Goal: Transaction & Acquisition: Subscribe to service/newsletter

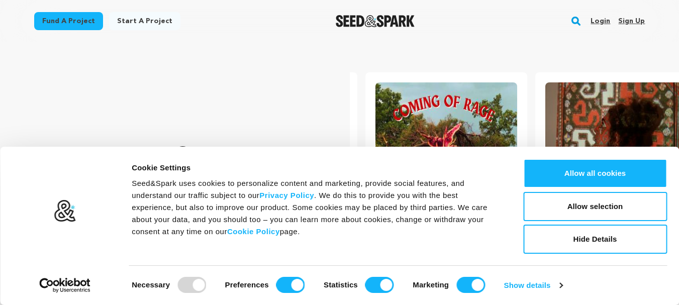
scroll to position [0, 178]
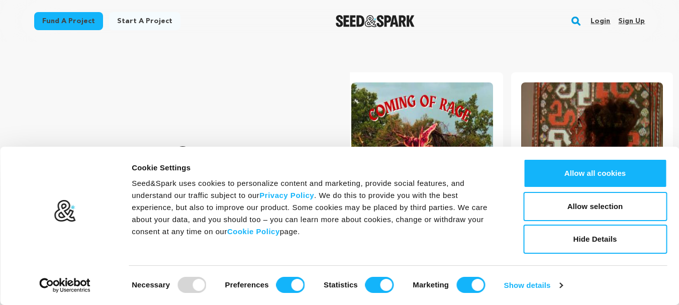
click at [627, 19] on link "Sign up" at bounding box center [631, 21] width 27 height 16
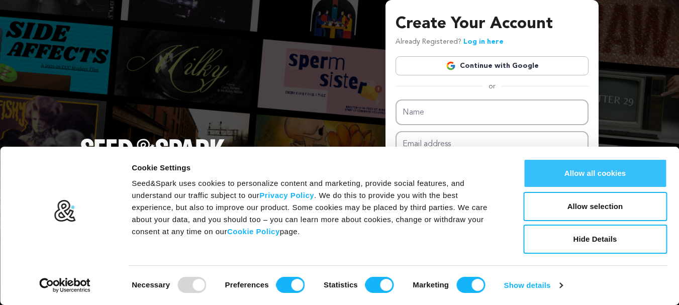
click at [562, 176] on button "Allow all cookies" at bounding box center [595, 173] width 144 height 29
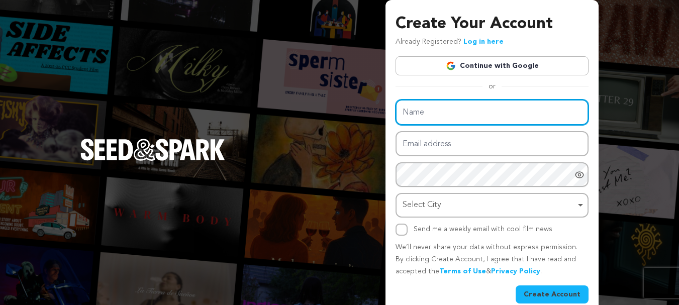
click at [459, 115] on input "Name" at bounding box center [492, 113] width 193 height 26
type input "AIPL DreamCity Ludhiana"
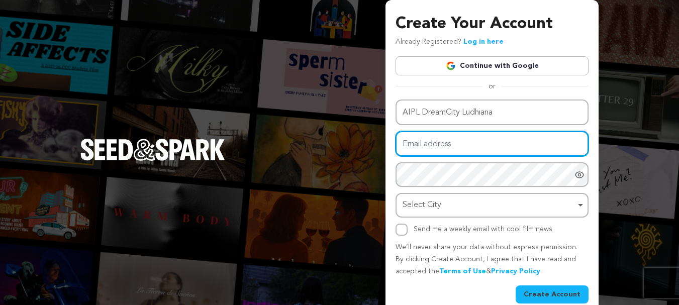
click at [443, 145] on input "Email address" at bounding box center [492, 144] width 193 height 26
type input "[EMAIL_ADDRESS][DOMAIN_NAME]"
click at [455, 205] on div "Select City Remove item" at bounding box center [489, 205] width 173 height 15
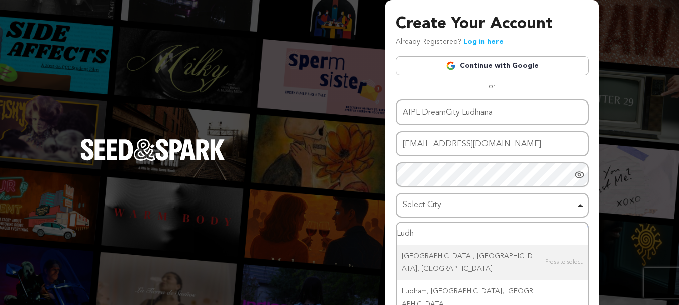
type input "Ludhi"
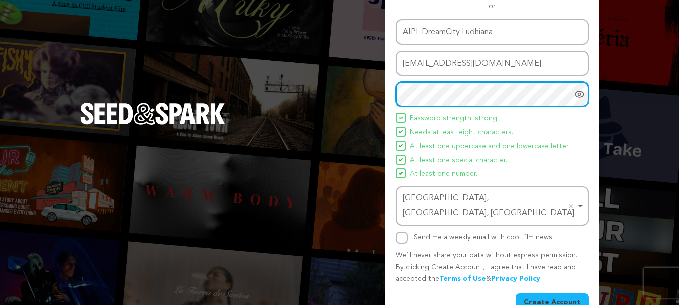
scroll to position [88, 0]
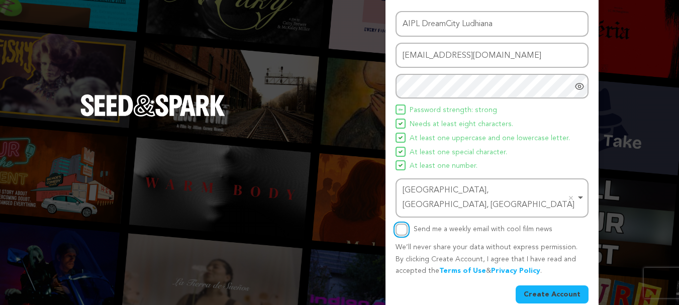
click at [402, 224] on input "Send me a weekly email with cool film news" at bounding box center [402, 230] width 12 height 12
checkbox input "true"
click at [535, 285] on button "Create Account" at bounding box center [552, 294] width 73 height 18
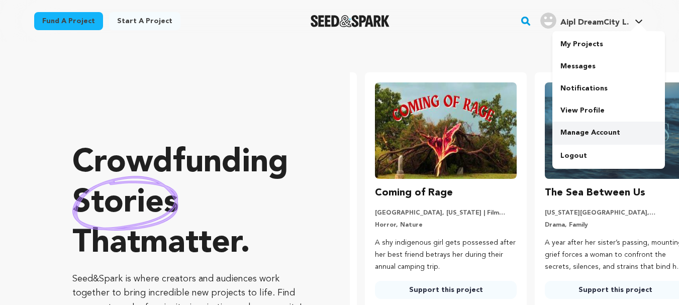
scroll to position [0, 178]
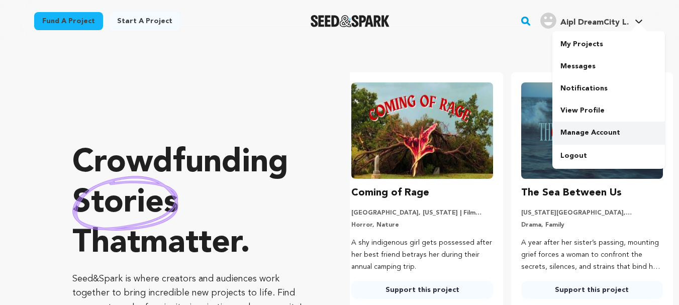
click at [580, 134] on link "Manage Account" at bounding box center [608, 133] width 113 height 22
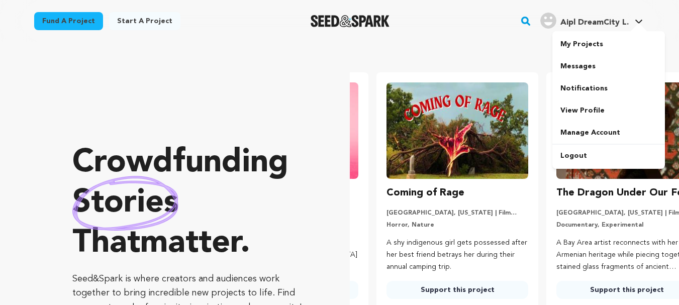
scroll to position [0, 178]
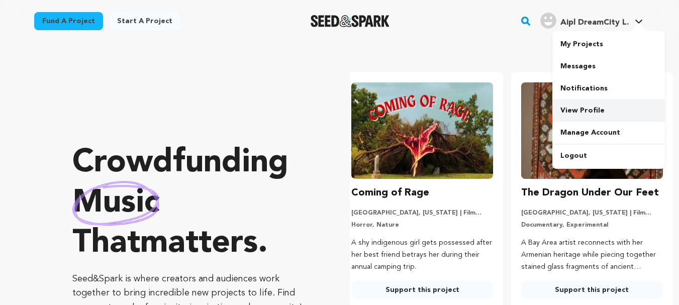
click at [571, 107] on link "View Profile" at bounding box center [608, 111] width 113 height 22
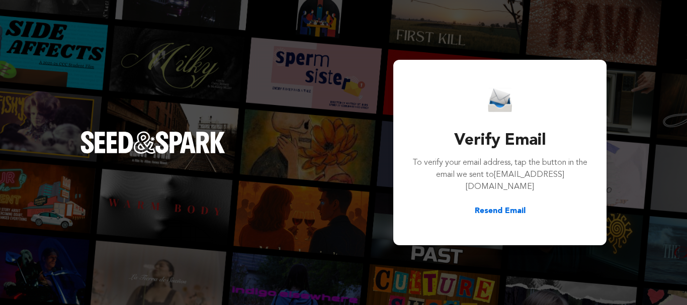
drag, startPoint x: 456, startPoint y: 139, endPoint x: 548, endPoint y: 187, distance: 103.6
click at [548, 187] on div "Verify Email To verify your email address, tap the button in the email we sent …" at bounding box center [499, 152] width 177 height 129
click at [548, 187] on span "[EMAIL_ADDRESS][DOMAIN_NAME]" at bounding box center [514, 181] width 99 height 20
drag, startPoint x: 448, startPoint y: 186, endPoint x: 559, endPoint y: 186, distance: 111.1
click at [559, 186] on p "To verify your email address, tap the button in the email we sent to [EMAIL_ADD…" at bounding box center [499, 175] width 177 height 36
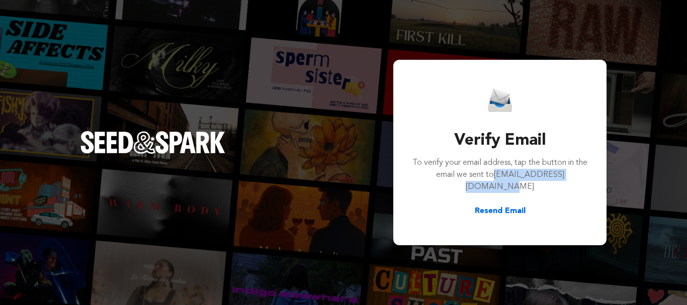
copy span "[EMAIL_ADDRESS][DOMAIN_NAME]"
